Goal: Information Seeking & Learning: Learn about a topic

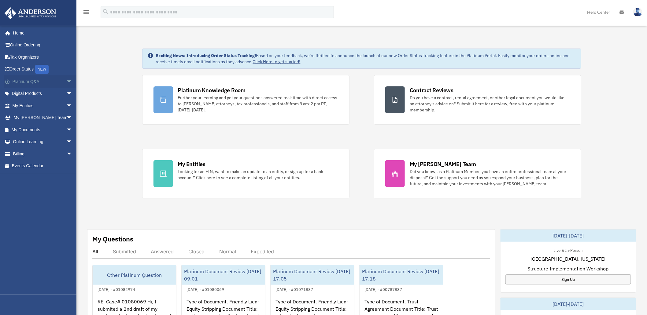
click at [66, 80] on span "arrow_drop_down" at bounding box center [72, 81] width 12 height 13
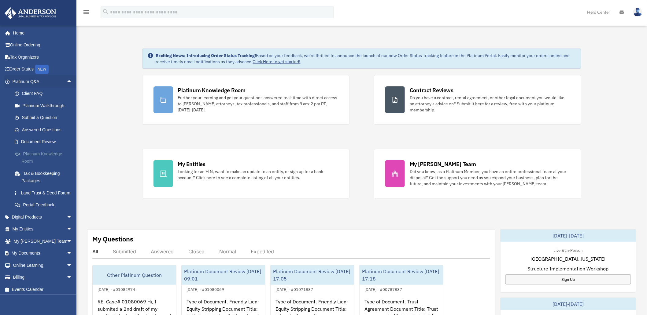
click at [43, 153] on link "Platinum Knowledge Room" at bounding box center [45, 158] width 73 height 20
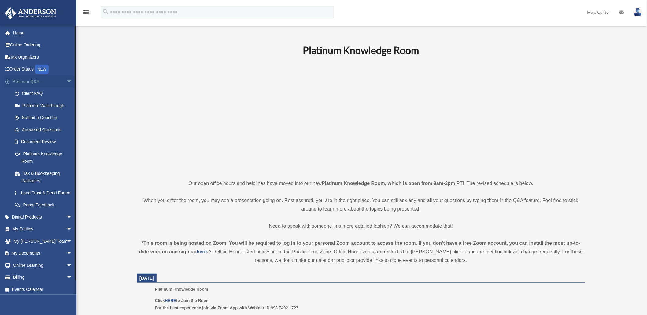
click at [66, 80] on span "arrow_drop_down" at bounding box center [72, 81] width 12 height 13
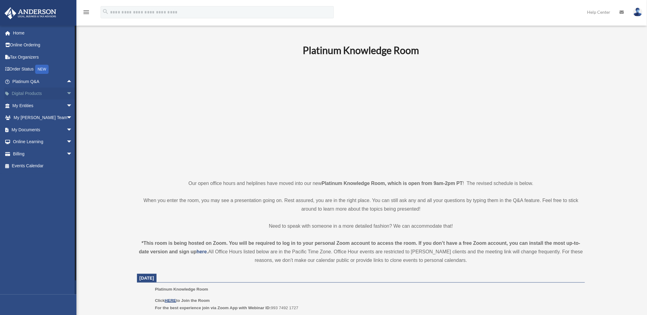
click at [66, 90] on span "arrow_drop_down" at bounding box center [72, 94] width 12 height 13
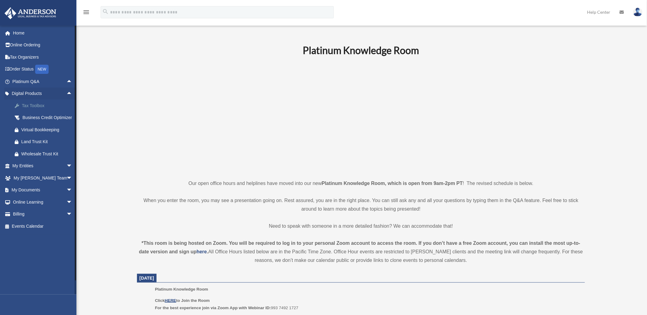
click at [36, 103] on div "Tax Toolbox" at bounding box center [47, 106] width 53 height 8
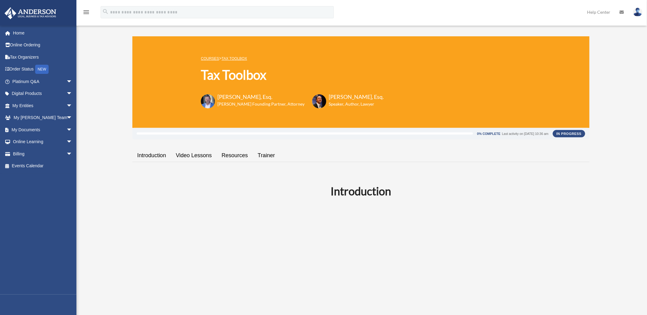
click at [194, 156] on link "Video Lessons" at bounding box center [194, 155] width 46 height 17
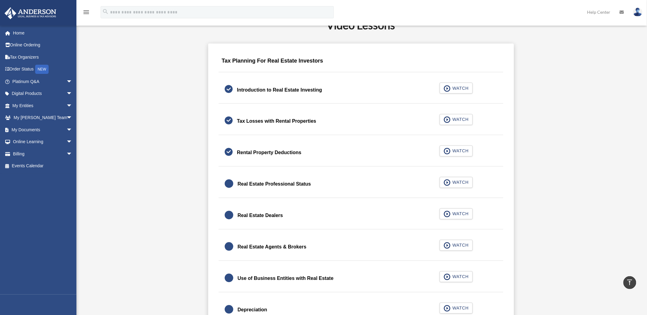
scroll to position [385, 0]
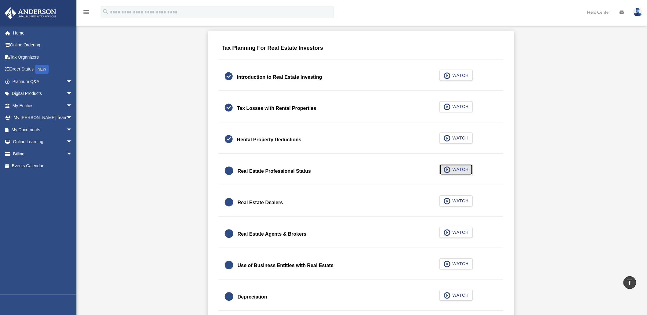
click at [454, 170] on span "WATCH" at bounding box center [459, 170] width 18 height 6
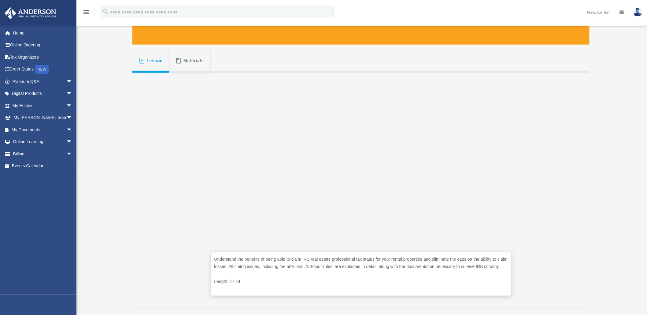
scroll to position [102, 0]
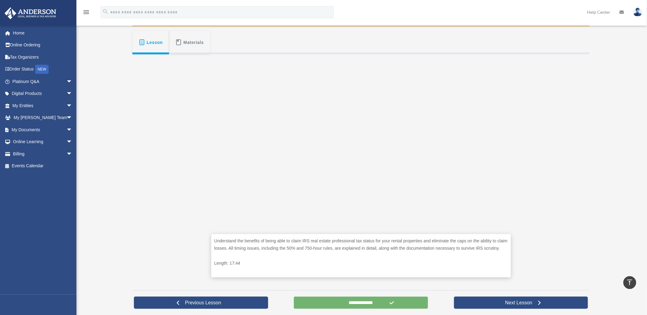
click at [348, 303] on input "**********" at bounding box center [361, 303] width 134 height 12
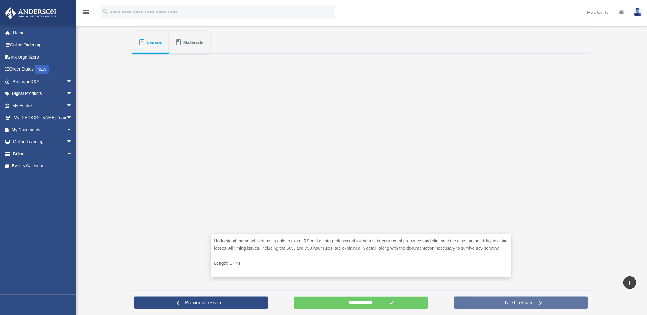
click at [512, 301] on span "Next Lesson" at bounding box center [518, 303] width 37 height 6
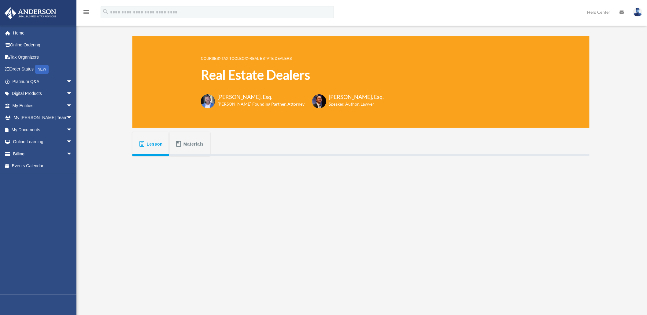
click at [635, 12] on img at bounding box center [637, 12] width 9 height 9
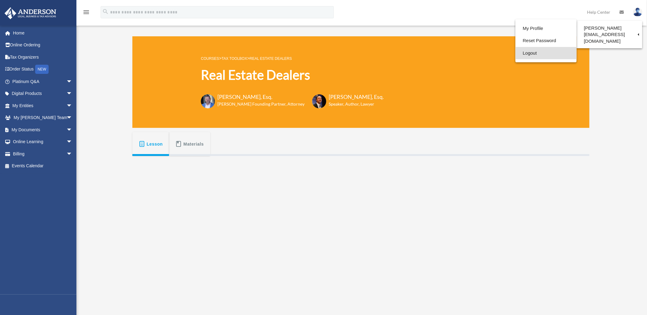
drag, startPoint x: 526, startPoint y: 54, endPoint x: 506, endPoint y: 55, distance: 19.3
click at [525, 54] on link "Logout" at bounding box center [545, 53] width 61 height 13
